Goal: Task Accomplishment & Management: Manage account settings

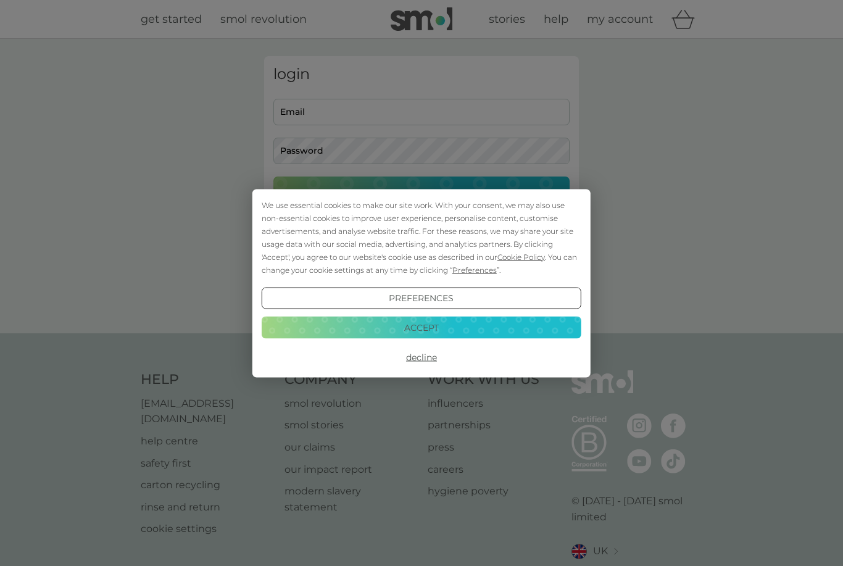
click at [316, 114] on div "We use essential cookies to make our site work. With your consent, we may also …" at bounding box center [421, 283] width 843 height 566
click at [333, 334] on button "Accept" at bounding box center [422, 328] width 320 height 22
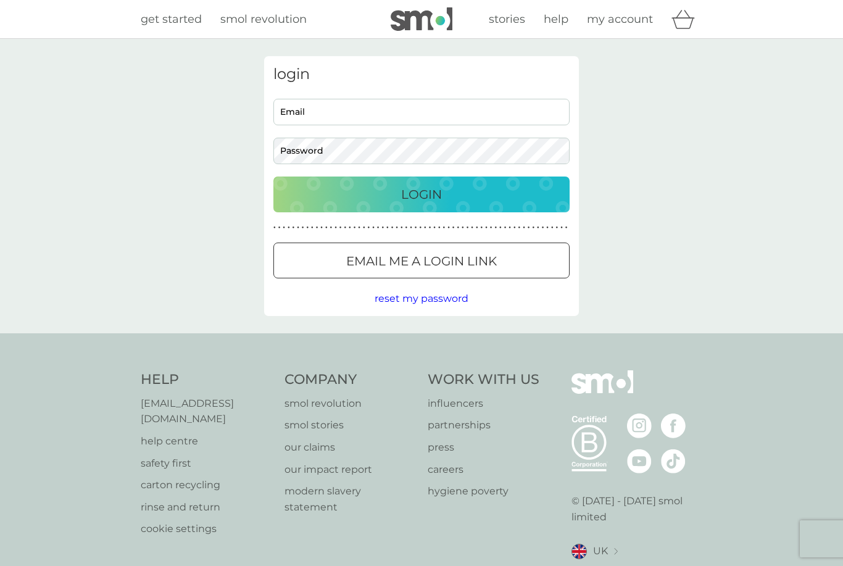
click at [312, 93] on div "login Email Password Login ● ● ● ● ● ● ● ● ● ● ● ● ● ● ● ● ● ● ● ● ● ● ● ● ● ● …" at bounding box center [421, 186] width 315 height 260
click at [300, 107] on input "Email" at bounding box center [421, 112] width 296 height 27
type input "evie.holdcroft@gmail.com"
click at [422, 194] on button "Login" at bounding box center [421, 195] width 296 height 36
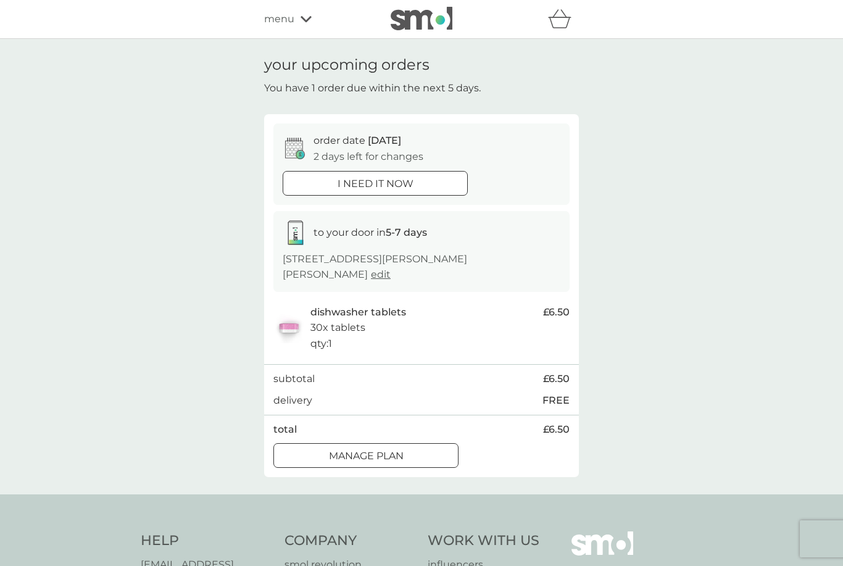
click at [379, 267] on div "to your door in 5-7 days [STREET_ADDRESS][PERSON_NAME] edit" at bounding box center [421, 251] width 296 height 81
click at [303, 312] on img at bounding box center [288, 327] width 31 height 31
click at [346, 450] on div at bounding box center [366, 456] width 44 height 13
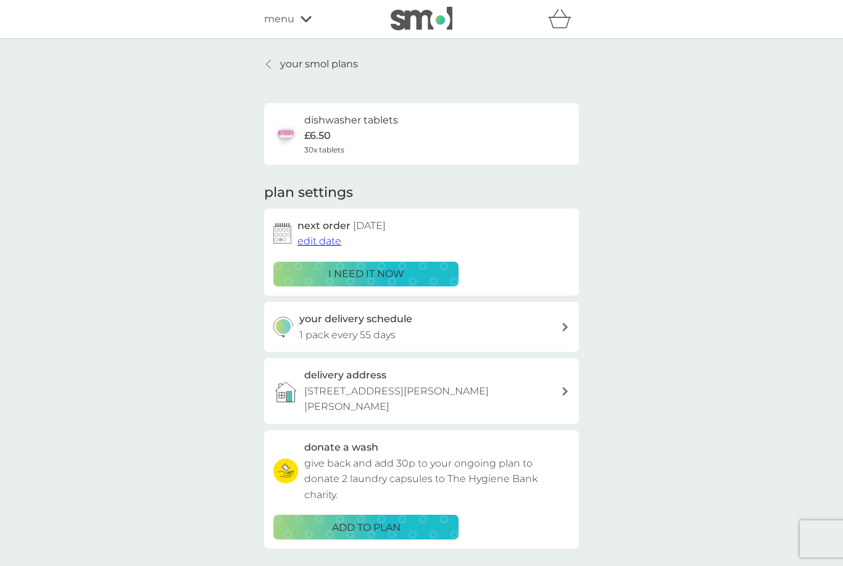
click at [311, 236] on span "edit date" at bounding box center [320, 241] width 44 height 12
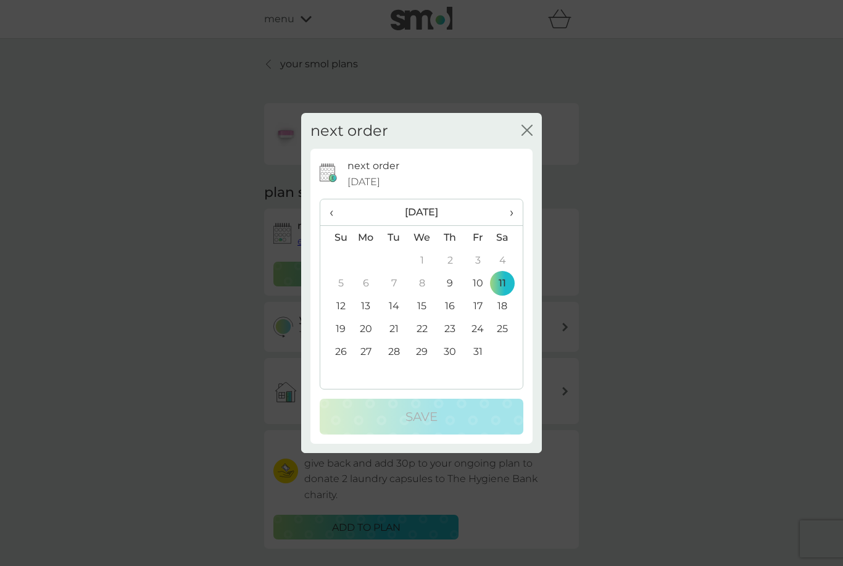
click at [501, 225] on th "›" at bounding box center [507, 212] width 31 height 27
click at [370, 306] on td "10" at bounding box center [366, 305] width 28 height 23
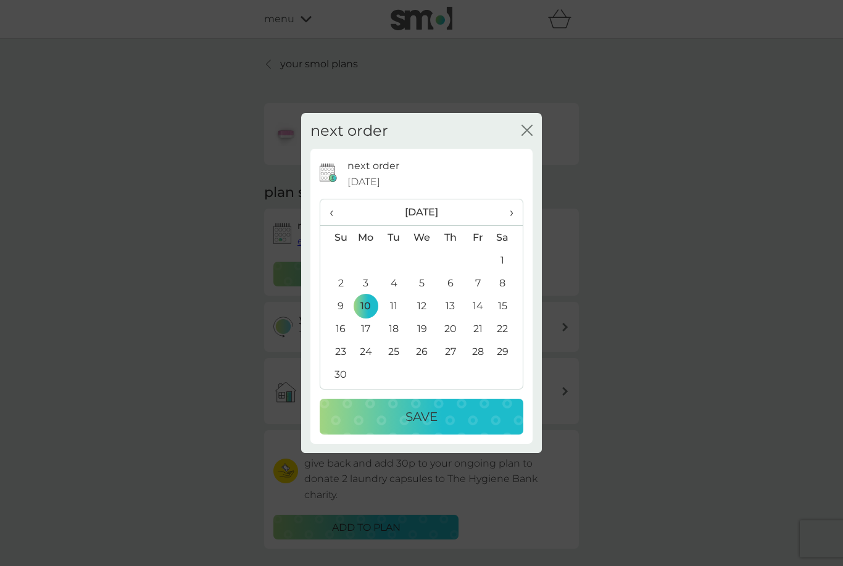
click at [406, 415] on p "Save" at bounding box center [422, 417] width 32 height 20
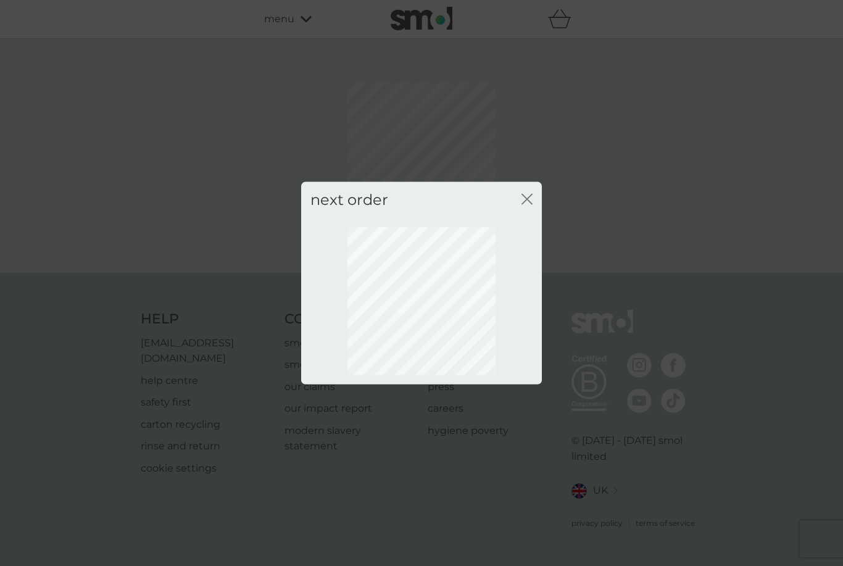
click at [524, 204] on icon "close" at bounding box center [527, 198] width 11 height 11
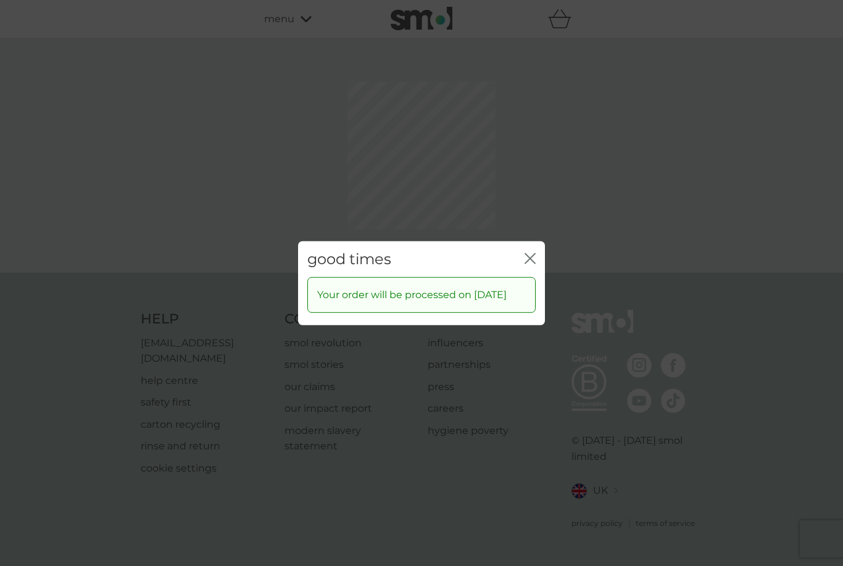
click at [543, 249] on div "good times close" at bounding box center [421, 259] width 247 height 36
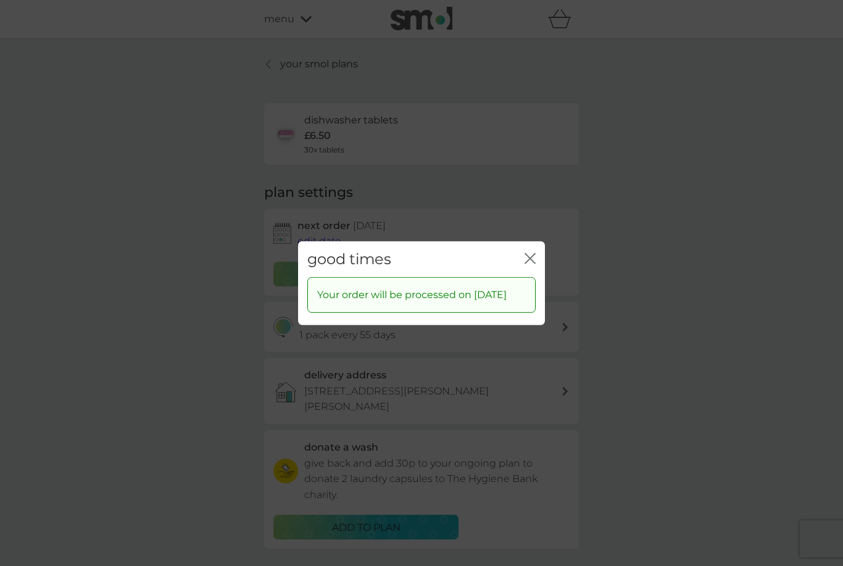
click at [535, 252] on icon "close" at bounding box center [530, 257] width 11 height 11
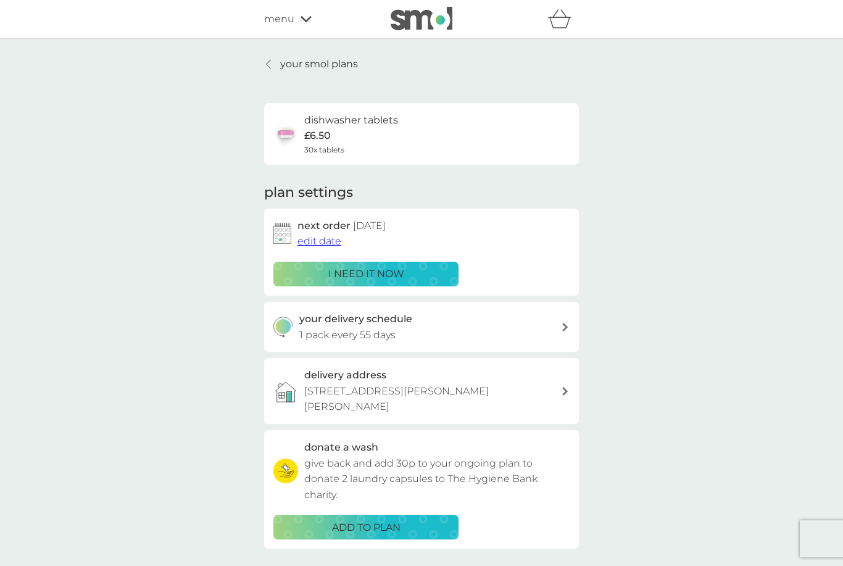
click at [303, 63] on p "your smol plans" at bounding box center [319, 64] width 78 height 16
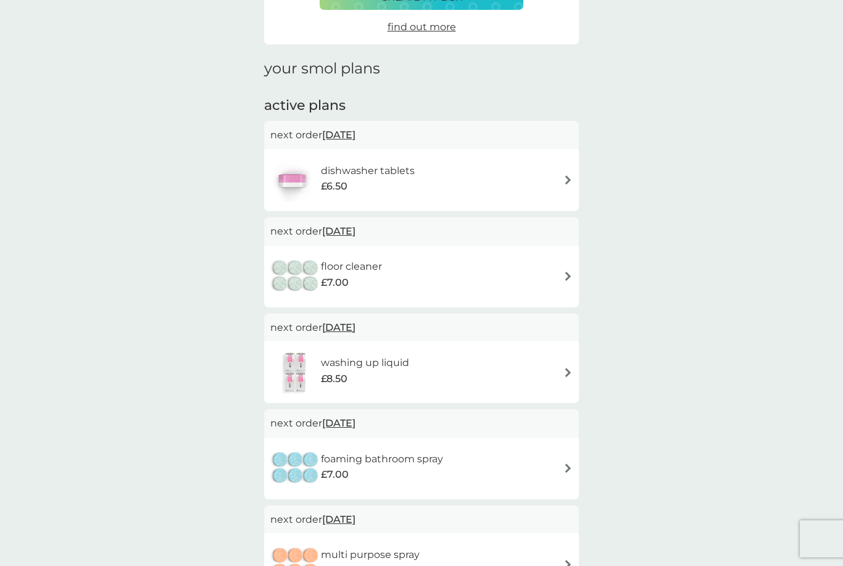
scroll to position [125, 0]
click at [496, 281] on div "floor cleaner £7.00" at bounding box center [421, 275] width 302 height 43
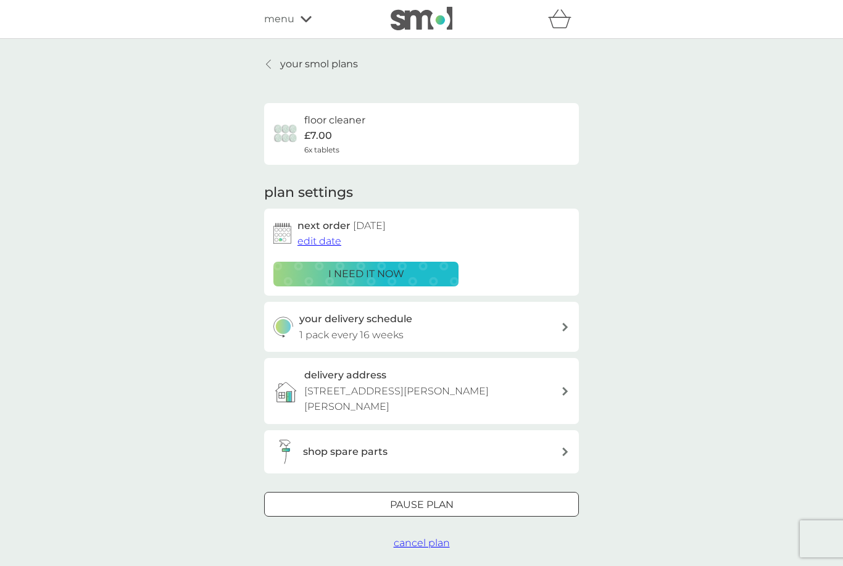
click at [323, 330] on p "1 pack every 16 weeks" at bounding box center [351, 335] width 104 height 16
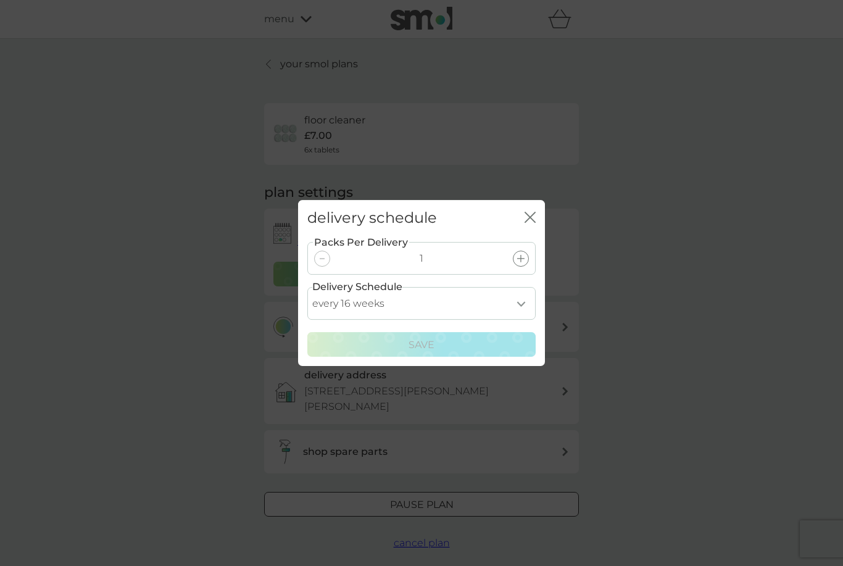
click at [368, 320] on select "every 1 week every 2 weeks every 3 weeks every 4 weeks every 5 weeks every 6 we…" at bounding box center [421, 303] width 228 height 33
select select "140"
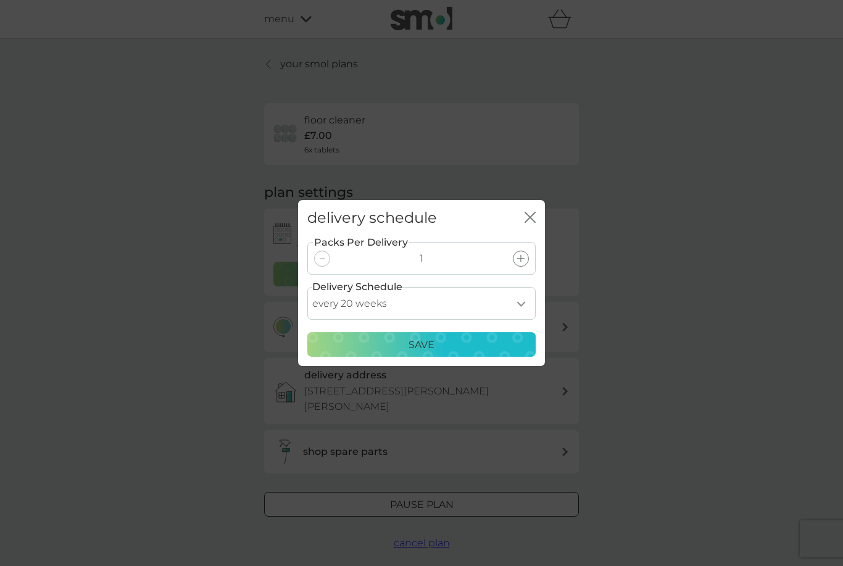
click at [457, 357] on button "Save" at bounding box center [421, 344] width 228 height 25
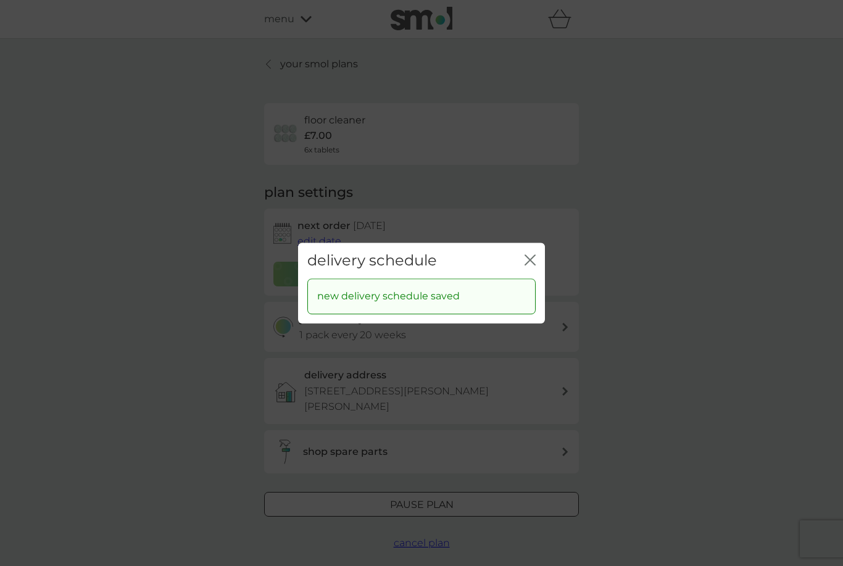
click at [529, 265] on icon "close" at bounding box center [530, 259] width 11 height 11
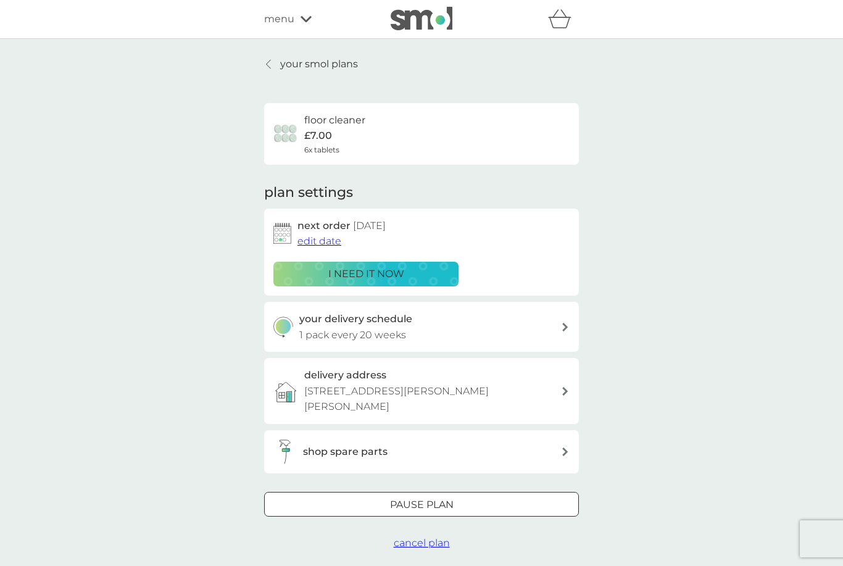
scroll to position [40, 0]
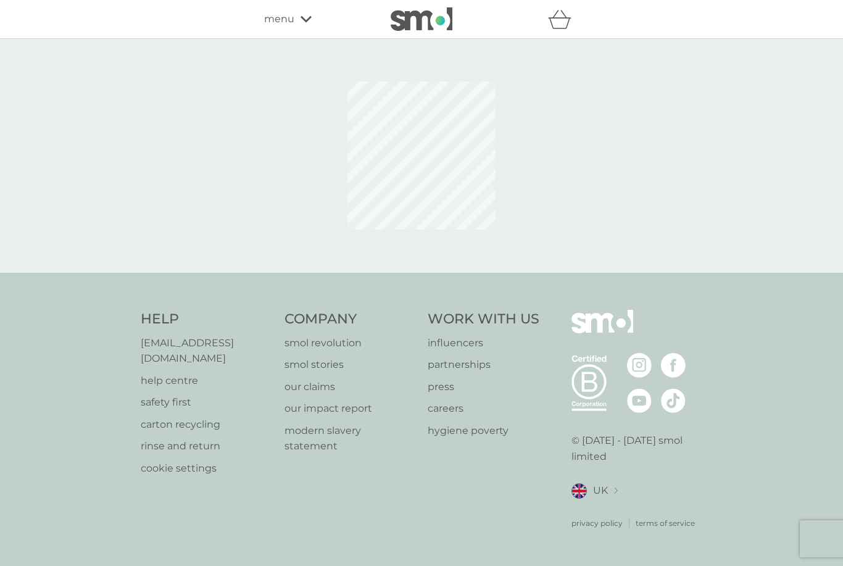
scroll to position [40, 0]
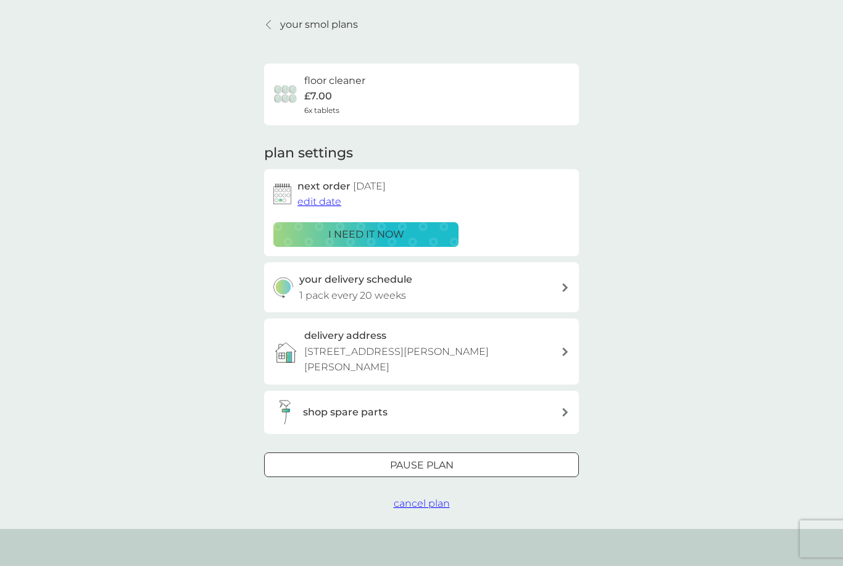
click at [328, 202] on span "edit date" at bounding box center [320, 202] width 44 height 12
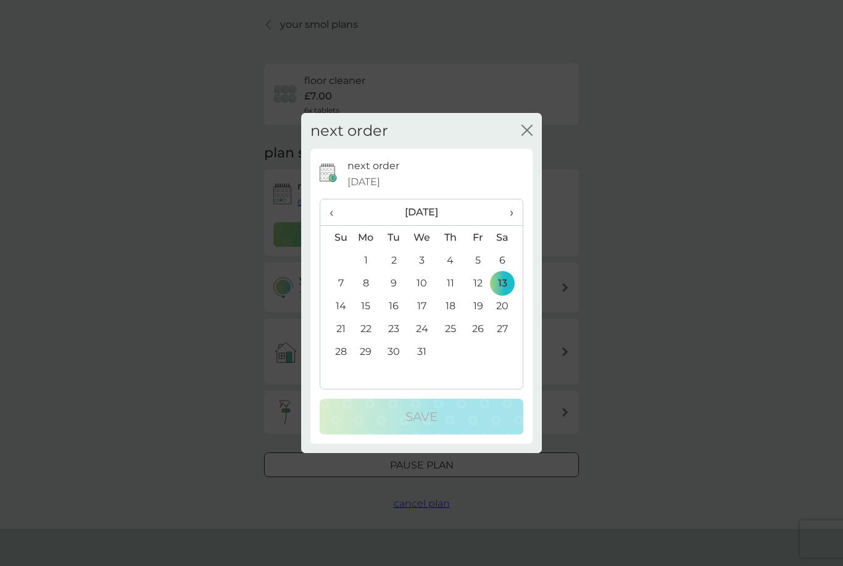
click at [517, 212] on th "›" at bounding box center [507, 212] width 31 height 27
click at [370, 298] on td "12" at bounding box center [366, 305] width 28 height 23
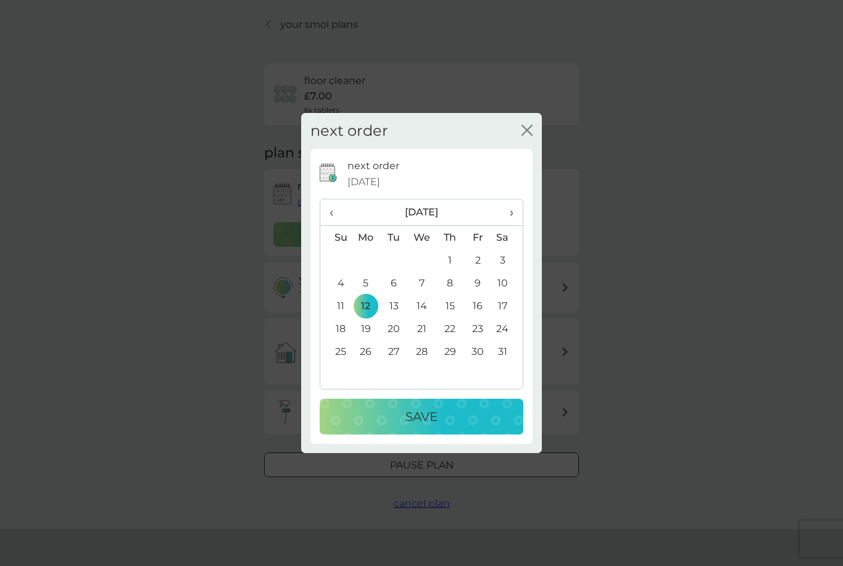
click at [419, 412] on p "Save" at bounding box center [422, 417] width 32 height 20
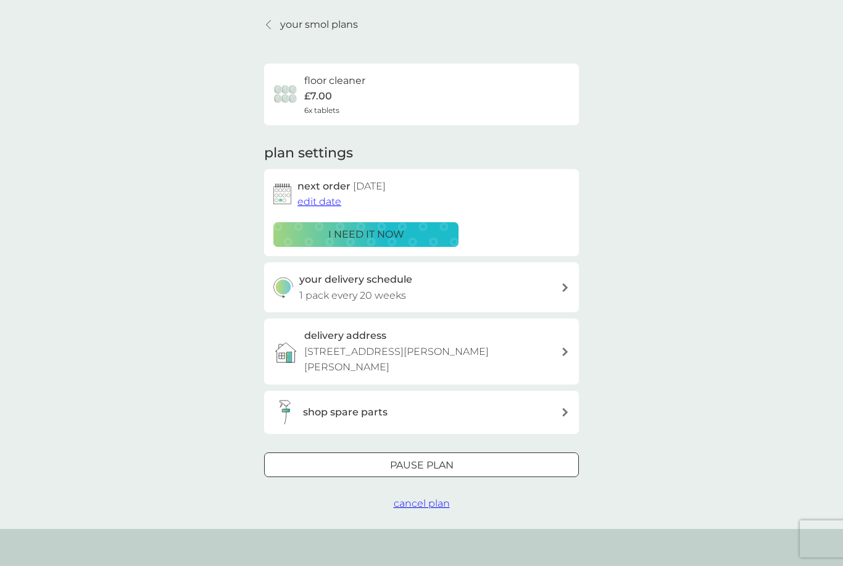
click at [275, 25] on link "your smol plans" at bounding box center [311, 25] width 94 height 16
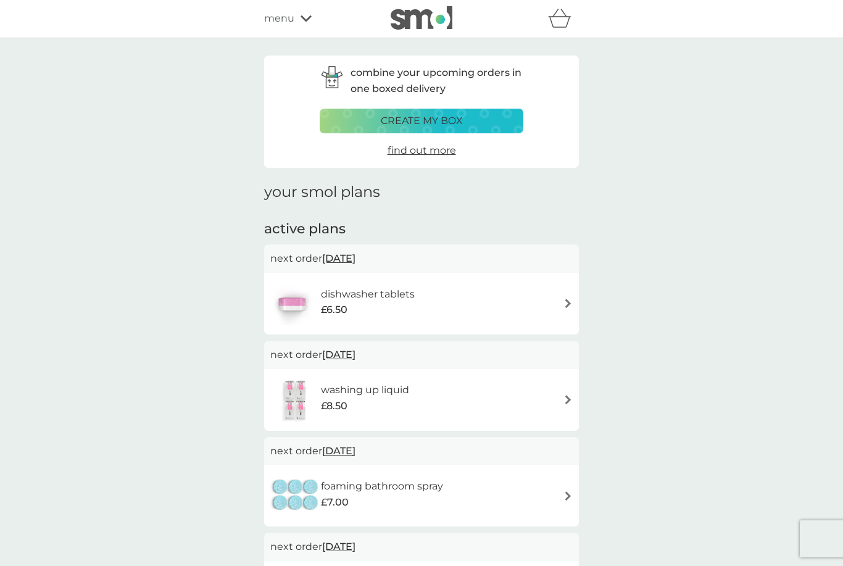
scroll to position [14, 0]
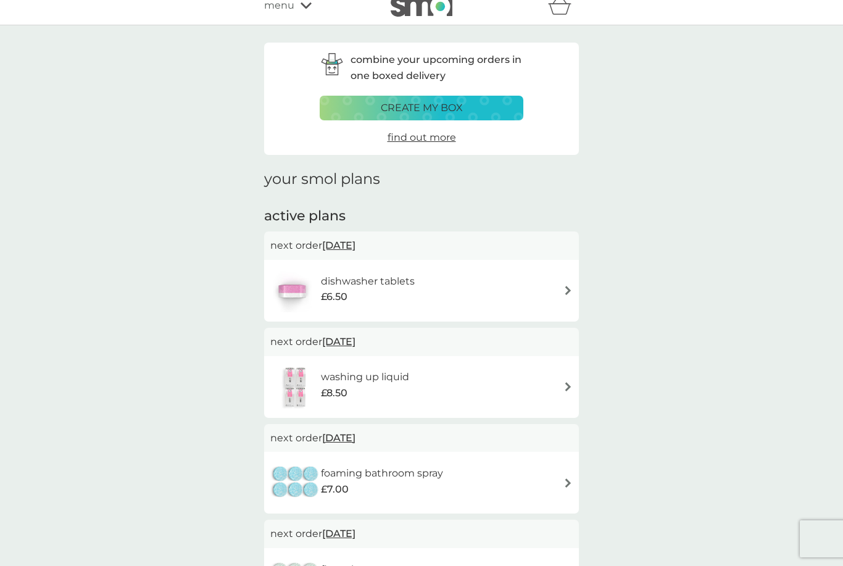
click at [342, 108] on div "create my box" at bounding box center [422, 108] width 188 height 16
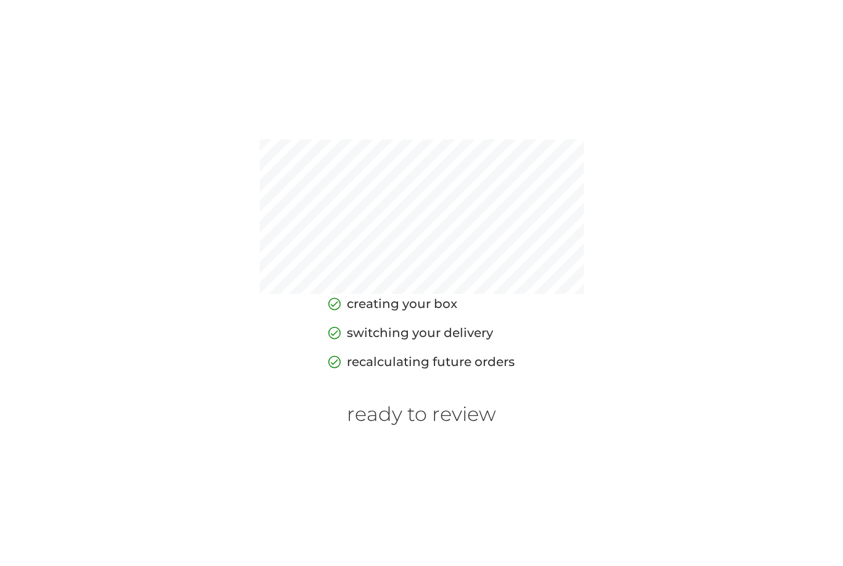
click at [406, 453] on div "creating your box switching your delivery recalculating future orders ready to …" at bounding box center [421, 283] width 843 height 566
click at [392, 451] on div "creating your box switching your delivery recalculating future orders ready to …" at bounding box center [421, 283] width 843 height 566
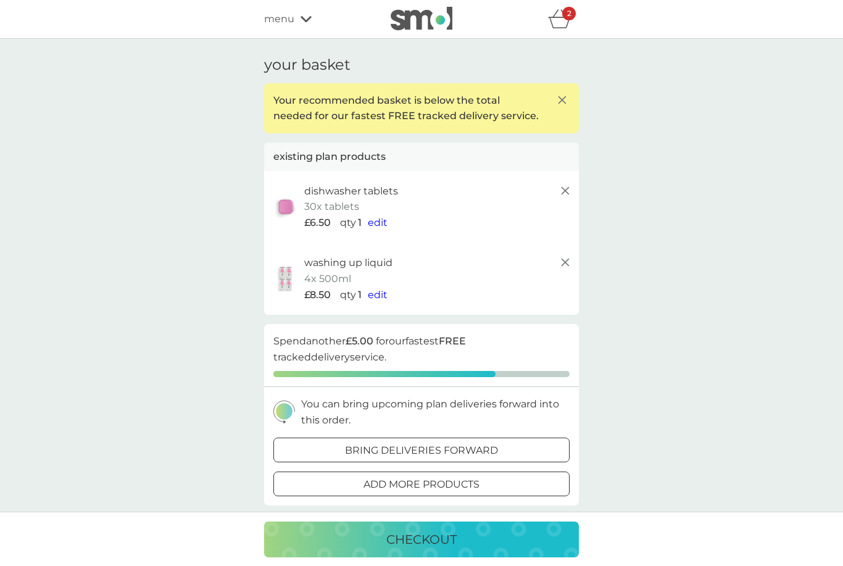
click at [277, 26] on span "menu" at bounding box center [279, 19] width 30 height 16
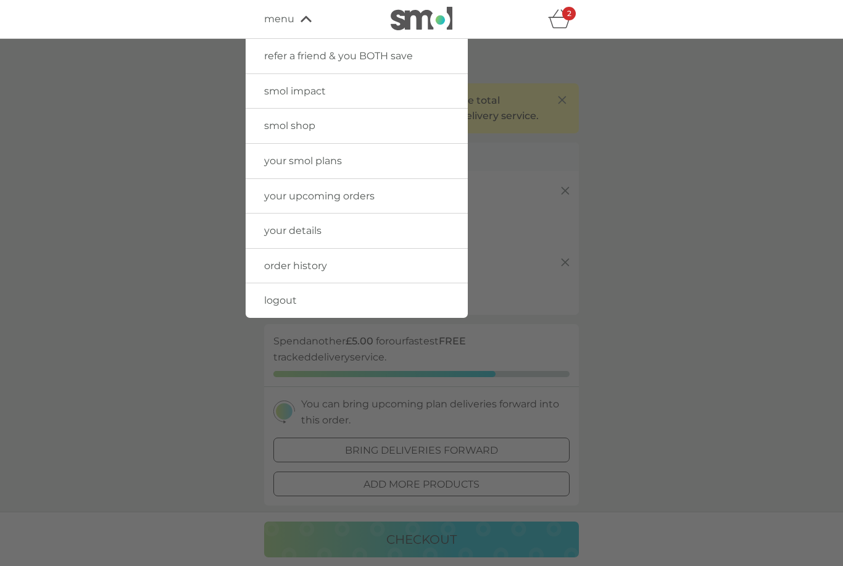
click at [173, 44] on div at bounding box center [421, 322] width 843 height 566
